Goal: Task Accomplishment & Management: Manage account settings

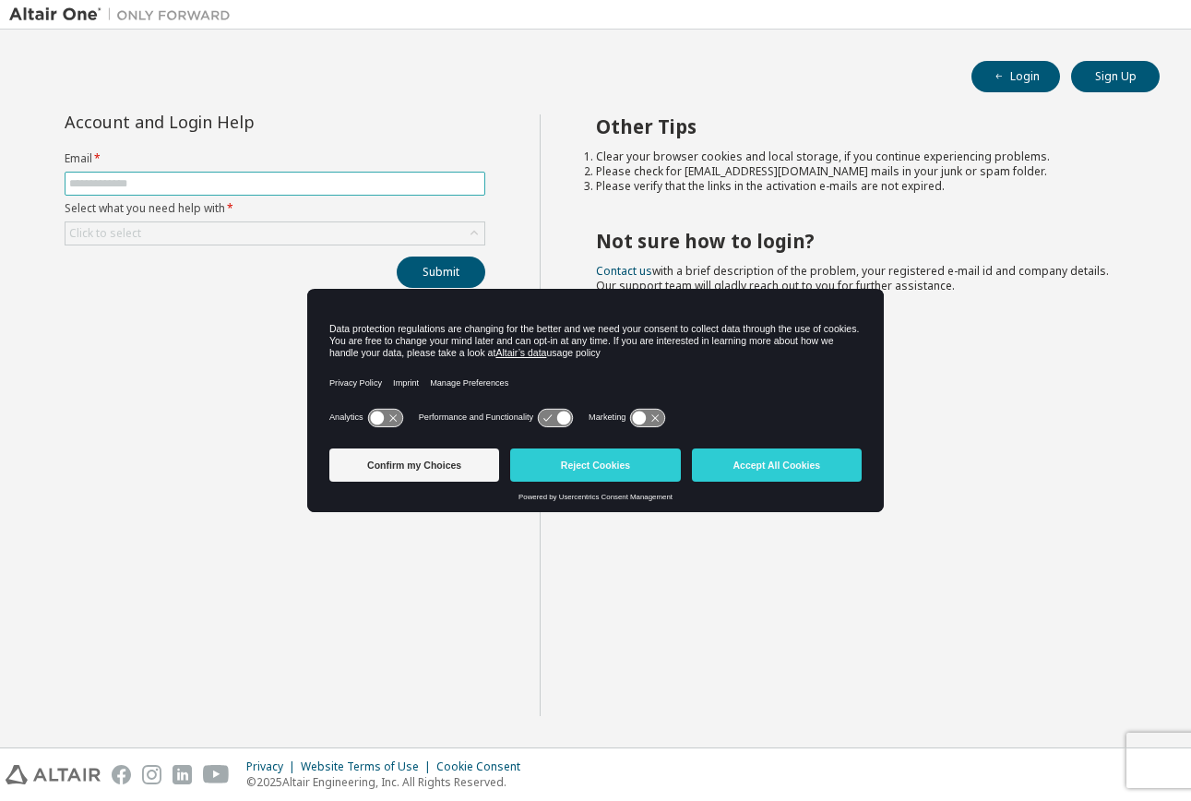
click at [374, 195] on span at bounding box center [275, 184] width 421 height 24
click at [283, 185] on input "text" at bounding box center [274, 183] width 411 height 15
click at [271, 187] on input "text" at bounding box center [274, 183] width 411 height 15
type input "**********"
click at [253, 225] on div "Click to select" at bounding box center [275, 233] width 419 height 22
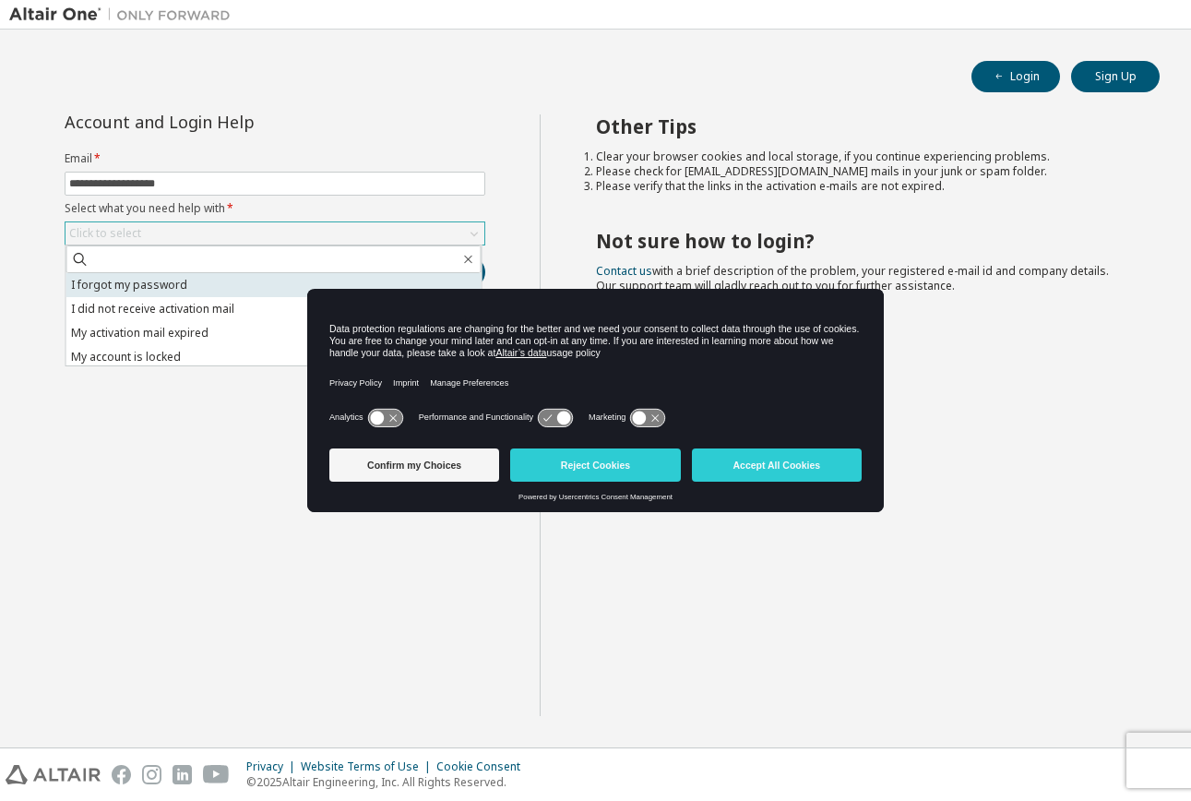
click at [213, 278] on li "I forgot my password" at bounding box center [273, 285] width 415 height 24
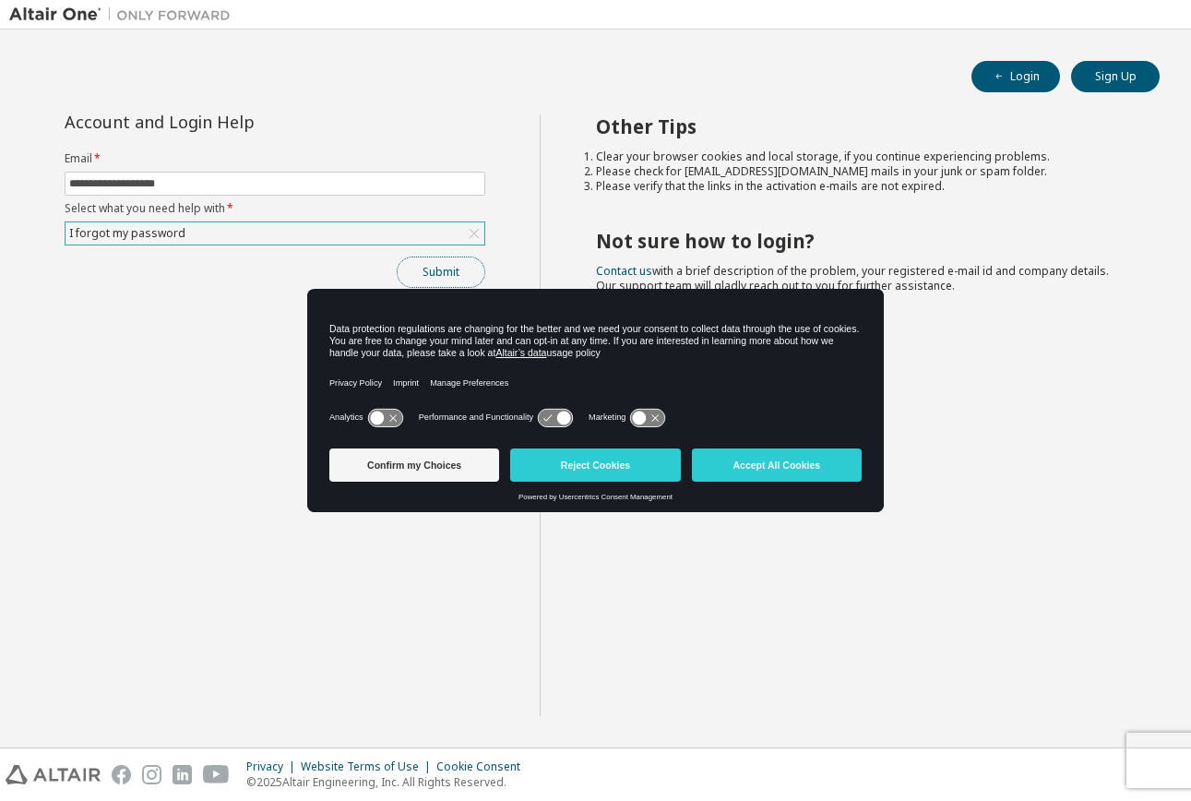
click at [469, 271] on button "Submit" at bounding box center [441, 271] width 89 height 31
